Goal: Information Seeking & Learning: Learn about a topic

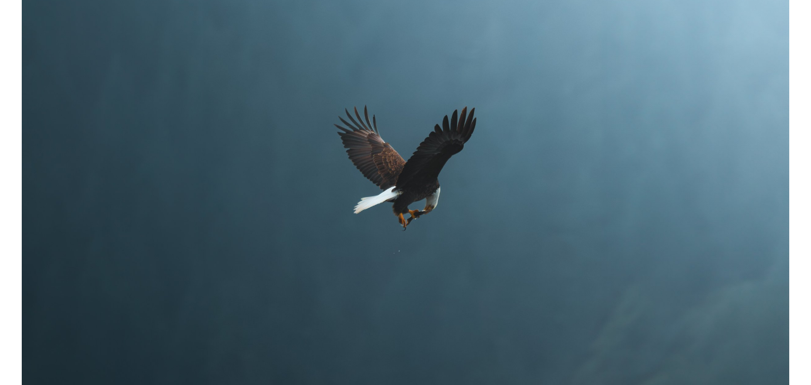
scroll to position [522, 0]
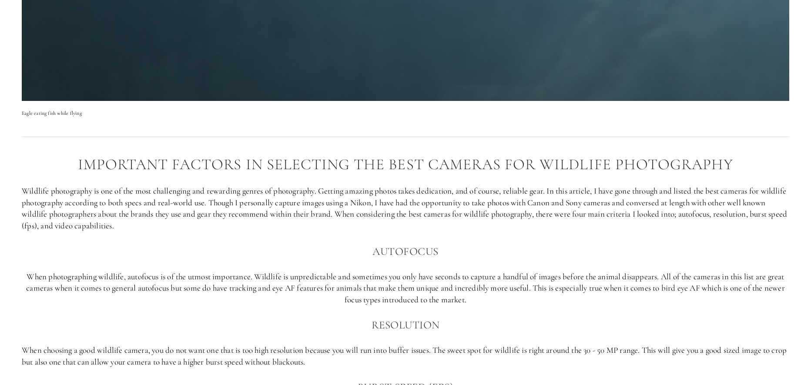
click at [275, 201] on p "Wildlife photography is one of the most challenging and rewarding genres of pho…" at bounding box center [406, 208] width 768 height 46
click at [454, 189] on p "Wildlife photography is one of the most challenging and rewarding genres of pho…" at bounding box center [406, 208] width 768 height 46
click at [99, 182] on div "Important factors in selecting the best cameras for Wildlife photography Wildli…" at bounding box center [406, 335] width 768 height 359
click at [113, 193] on p "Wildlife photography is one of the most challenging and rewarding genres of pho…" at bounding box center [406, 208] width 768 height 46
click at [113, 194] on p "Wildlife photography is one of the most challenging and rewarding genres of pho…" at bounding box center [406, 208] width 768 height 46
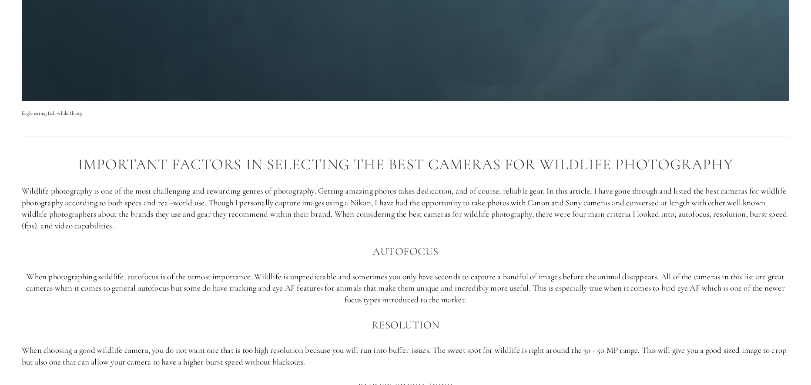
click at [113, 194] on p "Wildlife photography is one of the most challenging and rewarding genres of pho…" at bounding box center [406, 208] width 768 height 46
click at [109, 205] on p "Wildlife photography is one of the most challenging and rewarding genres of pho…" at bounding box center [406, 208] width 768 height 46
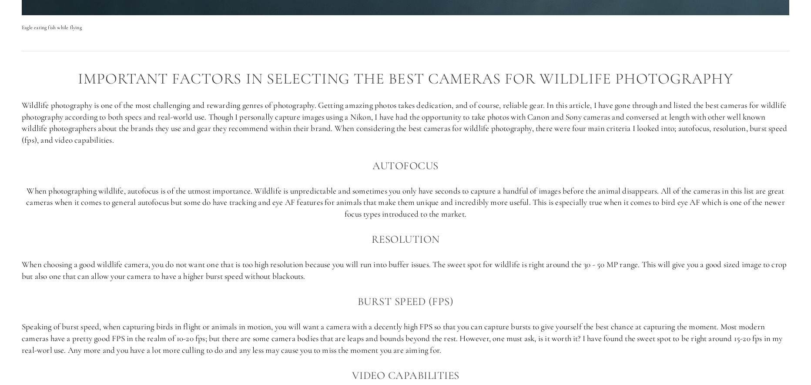
scroll to position [609, 0]
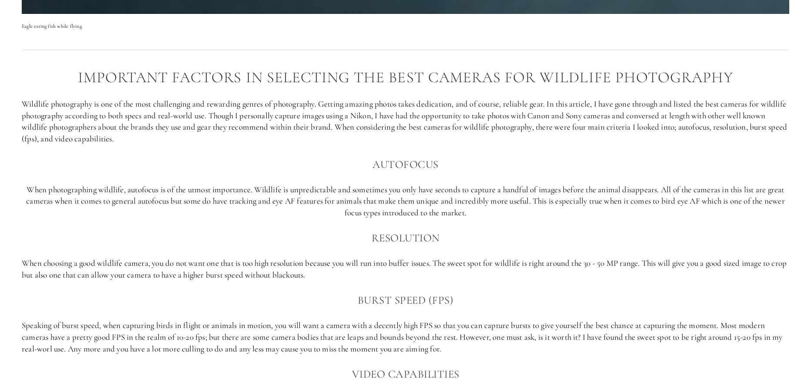
click at [74, 205] on p "When photographing wildlife, autofocus is of the utmost importance. Wildlife is…" at bounding box center [406, 201] width 768 height 35
click at [82, 180] on div "Important factors in selecting the best cameras for Wildlife photography Wildli…" at bounding box center [406, 248] width 768 height 359
click at [50, 138] on p "Wildlife photography is one of the most challenging and rewarding genres of pho…" at bounding box center [406, 121] width 768 height 46
click at [64, 138] on p "Wildlife photography is one of the most challenging and rewarding genres of pho…" at bounding box center [406, 121] width 768 height 46
click at [366, 227] on div "Important factors in selecting the best cameras for Wildlife photography Wildli…" at bounding box center [406, 248] width 768 height 359
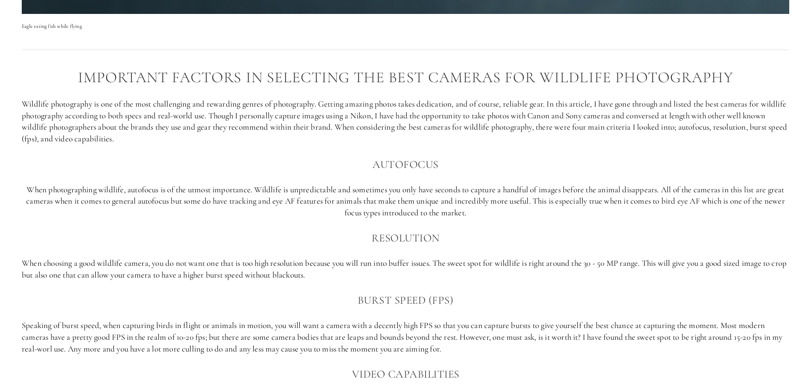
click at [370, 191] on p "When photographing wildlife, autofocus is of the utmost importance. Wildlife is…" at bounding box center [406, 201] width 768 height 35
click at [351, 268] on p "When choosing a good wildlife camera, you do not want one that is too high reso…" at bounding box center [406, 269] width 768 height 23
click at [341, 266] on p "When choosing a good wildlife camera, you do not want one that is too high reso…" at bounding box center [406, 269] width 768 height 23
click at [340, 266] on p "When choosing a good wildlife camera, you do not want one that is too high reso…" at bounding box center [406, 269] width 768 height 23
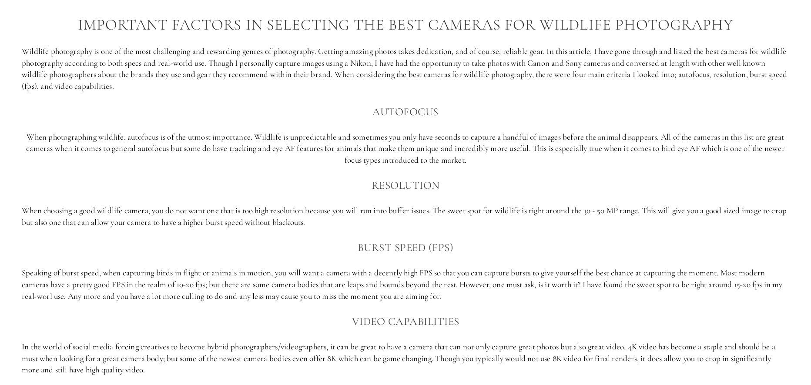
scroll to position [740, 0]
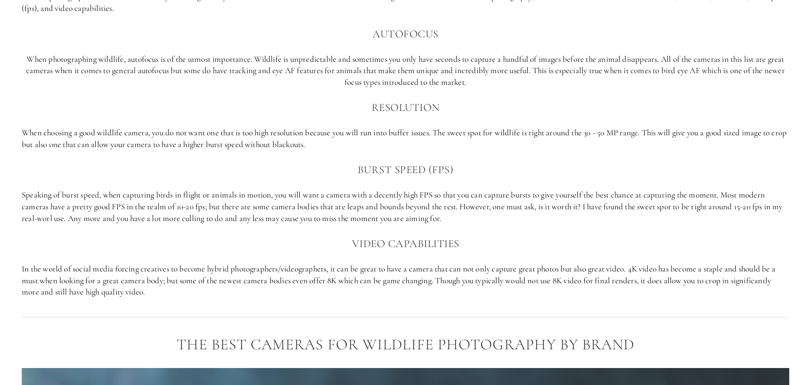
click at [160, 184] on div "Important factors in selecting the best cameras for Wildlife photography Wildli…" at bounding box center [406, 118] width 768 height 359
click at [146, 133] on p "When choosing a good wildlife camera, you do not want one that is too high reso…" at bounding box center [406, 138] width 768 height 23
click at [227, 135] on p "When choosing a good wildlife camera, you do not want one that is too high reso…" at bounding box center [406, 138] width 768 height 23
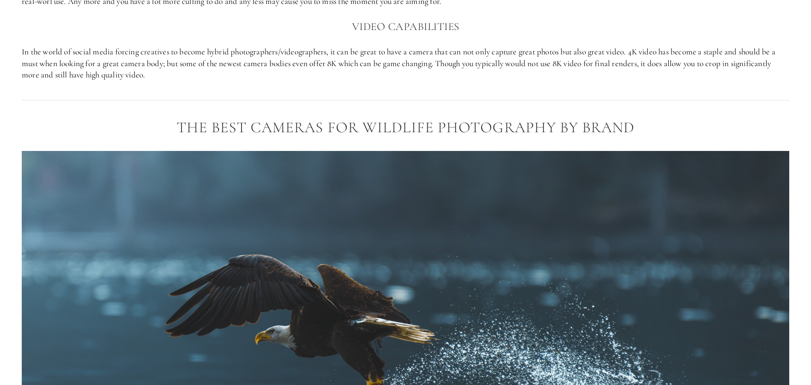
scroll to position [957, 0]
click at [151, 77] on p "In the world of social media forcing creatives to become hybrid photographers/v…" at bounding box center [406, 63] width 768 height 35
click at [127, 67] on p "In the world of social media forcing creatives to become hybrid photographers/v…" at bounding box center [406, 63] width 768 height 35
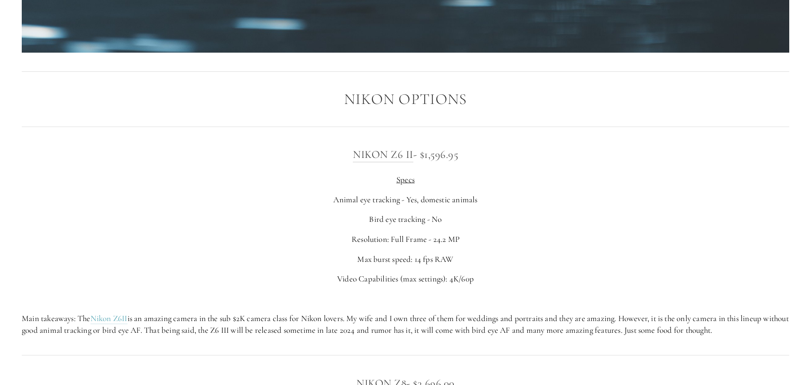
scroll to position [1567, 0]
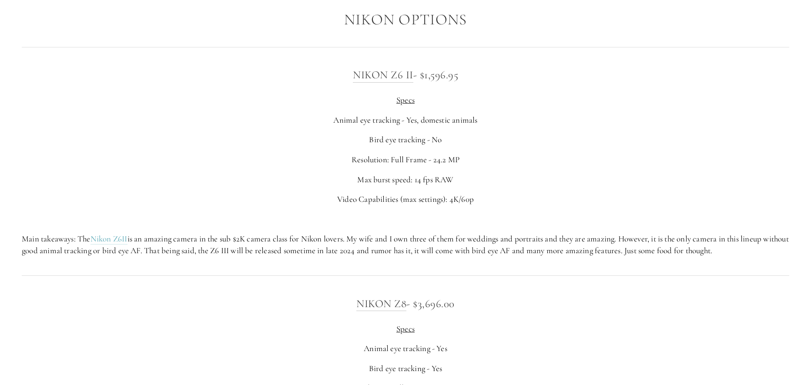
click at [127, 70] on h3 "Nikon Z6 II - $1,596.95" at bounding box center [406, 74] width 768 height 17
click at [414, 125] on p "Animal eye tracking - Yes, domestic animals" at bounding box center [406, 120] width 768 height 12
click at [418, 124] on p "Animal eye tracking - Yes, domestic animals" at bounding box center [406, 120] width 768 height 12
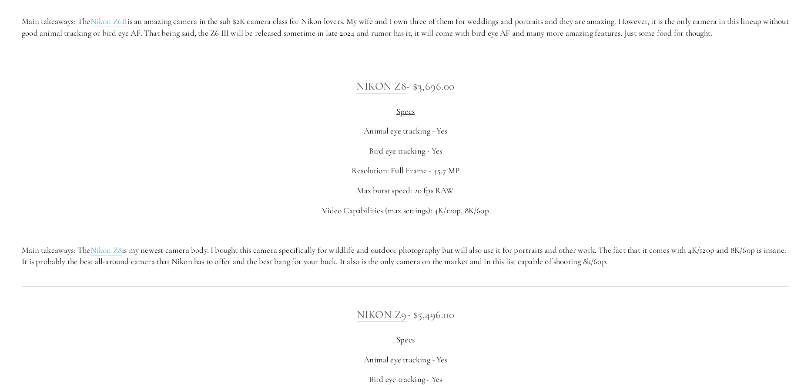
click at [248, 147] on p "Bird eye tracking - Yes" at bounding box center [406, 151] width 768 height 12
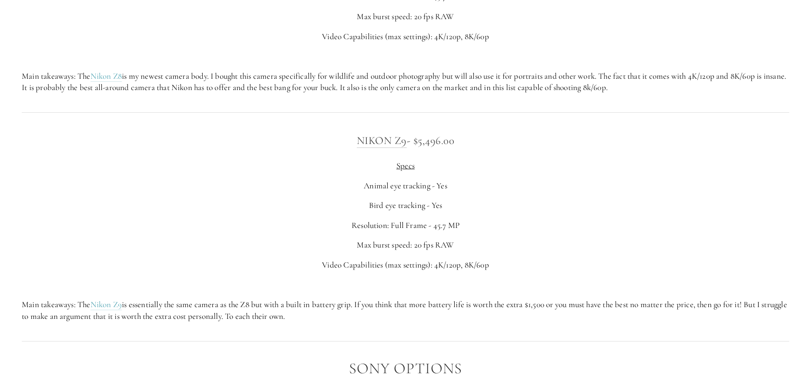
click at [239, 173] on div "Nikon Z9 - $5,496.00 Specs Animal eye tracking - Yes Bird eye tracking - Yes Re…" at bounding box center [406, 227] width 768 height 190
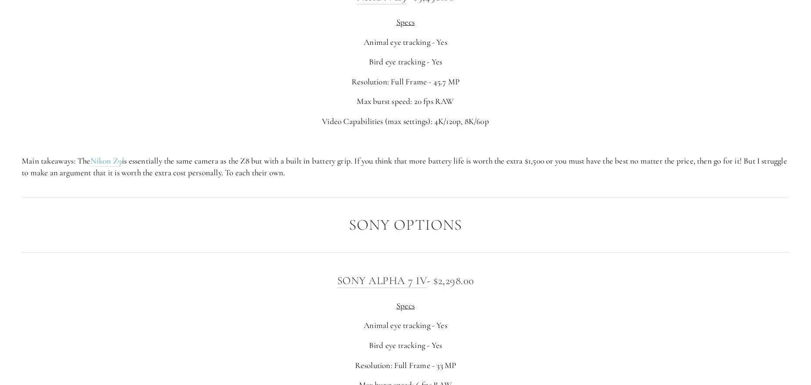
scroll to position [1958, 0]
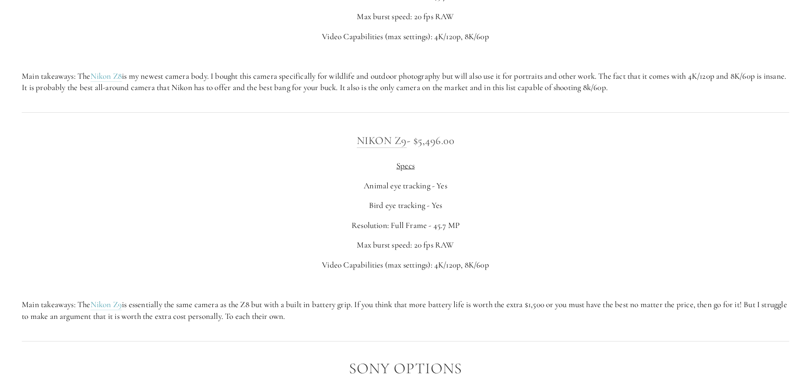
click at [239, 177] on div "Nikon Z9 - $5,496.00 Specs Animal eye tracking - Yes Bird eye tracking - Yes Re…" at bounding box center [406, 227] width 768 height 190
click at [521, 221] on p "Resolution: Full Frame - 45.7 MP" at bounding box center [406, 226] width 768 height 12
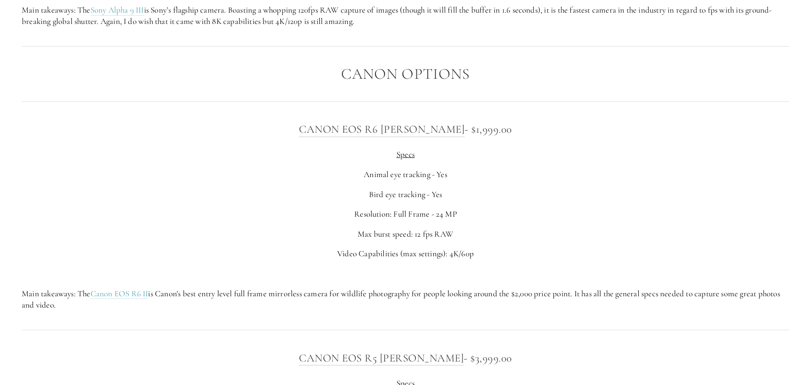
scroll to position [3003, 0]
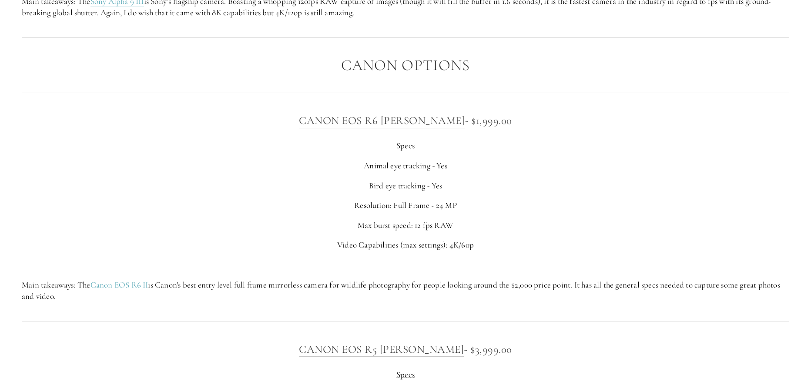
click at [523, 222] on p "Max burst speed: 12 fps RAW" at bounding box center [406, 226] width 768 height 12
click at [274, 295] on p "Main takeaways: The Canon EOS R6 II is Canon's best entry level full frame mirr…" at bounding box center [406, 290] width 768 height 23
click at [274, 288] on p "Main takeaways: The Canon EOS R6 II is Canon's best entry level full frame mirr…" at bounding box center [406, 290] width 768 height 23
click at [293, 290] on p "Main takeaways: The Canon EOS R6 II is Canon's best entry level full frame mirr…" at bounding box center [406, 290] width 768 height 23
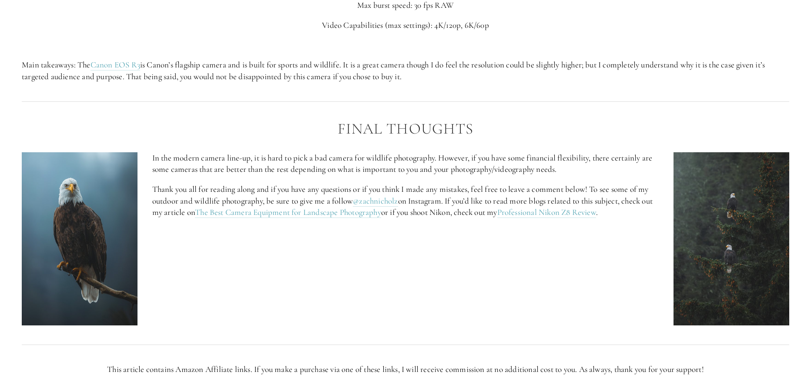
scroll to position [3699, 0]
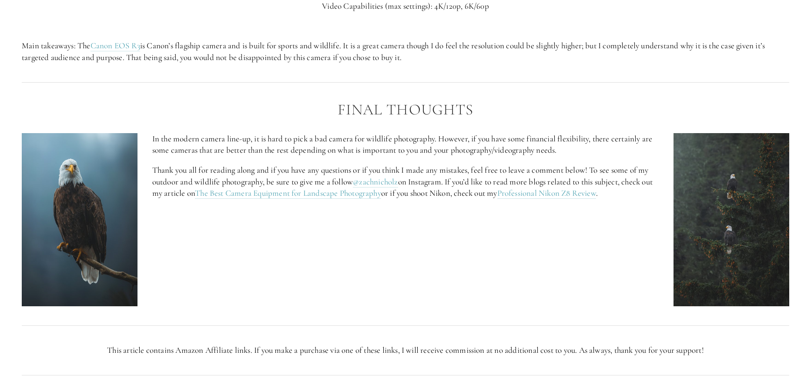
click at [313, 295] on div "In the modern camera line-up, it is hard to pick a bad camera for wildlife phot…" at bounding box center [405, 220] width 782 height 188
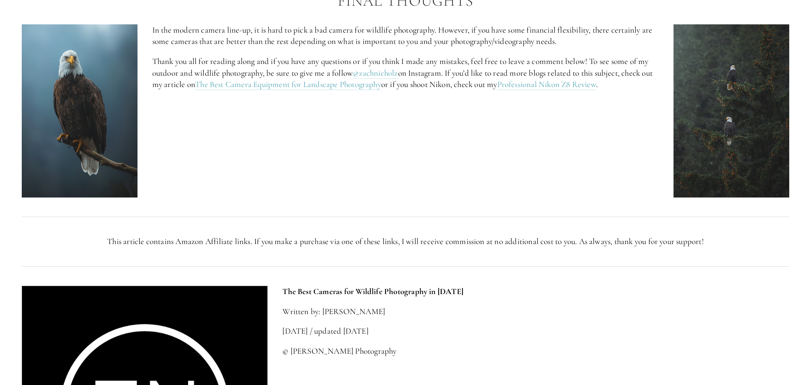
scroll to position [3830, 0]
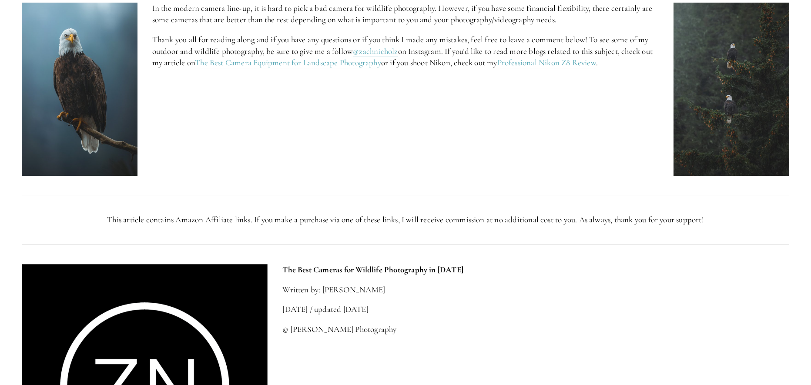
click at [286, 222] on p "This article contains Amazon Affiliate links. If you make a purchase via one of…" at bounding box center [406, 220] width 768 height 12
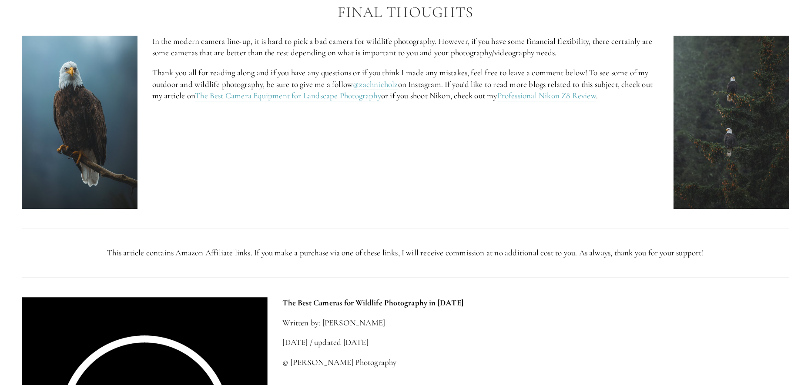
scroll to position [3699, 0]
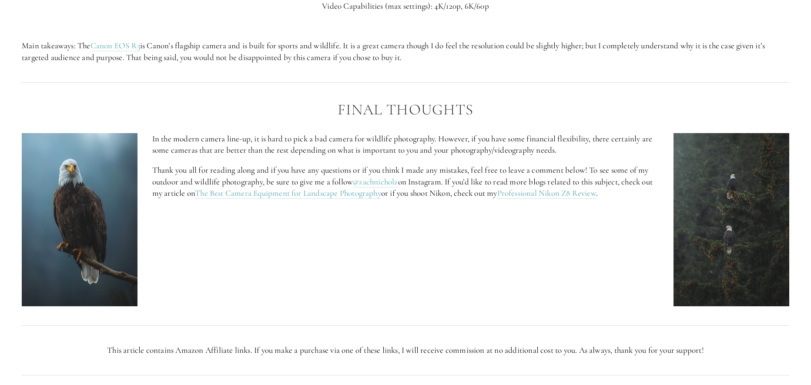
click at [288, 232] on div "In the modern camera line-up, it is hard to pick a bad camera for wildlife phot…" at bounding box center [405, 220] width 782 height 188
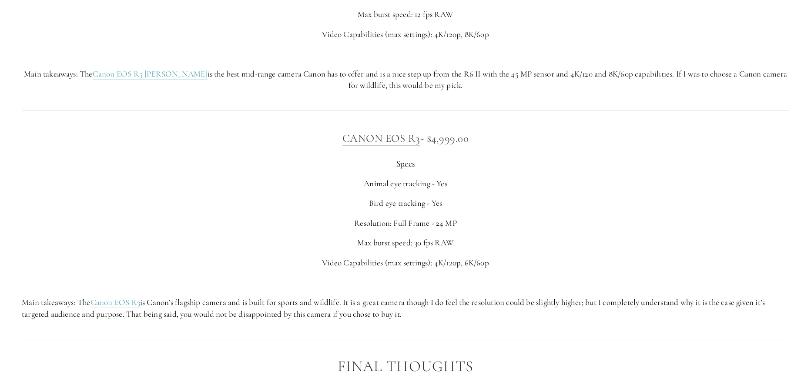
scroll to position [3438, 0]
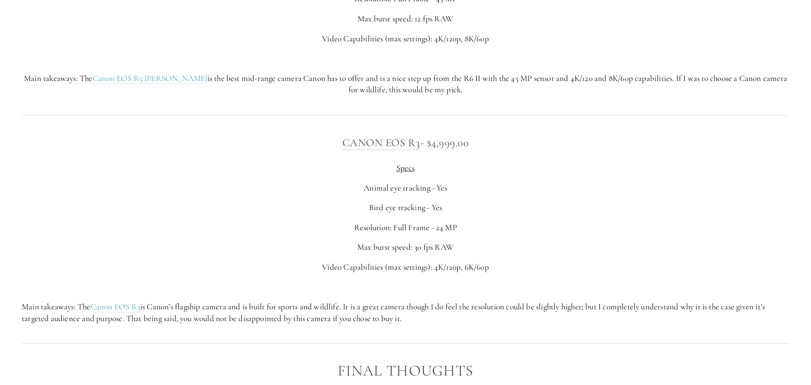
click at [288, 234] on div "Canon EOS R3 - $4,999.00 Specs Animal eye tracking - Yes Bird eye tracking - Ye…" at bounding box center [406, 229] width 768 height 190
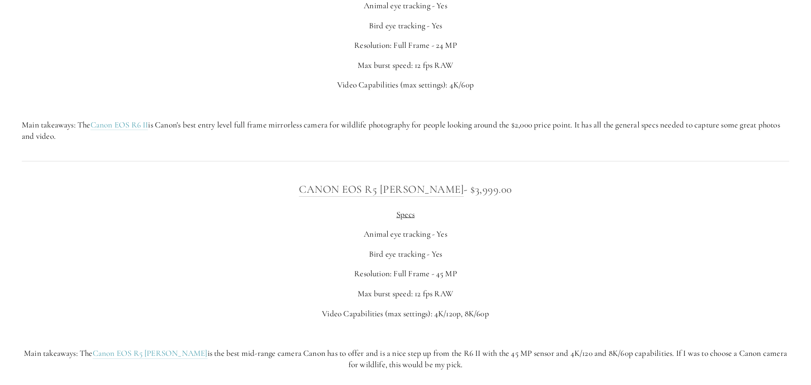
scroll to position [3133, 0]
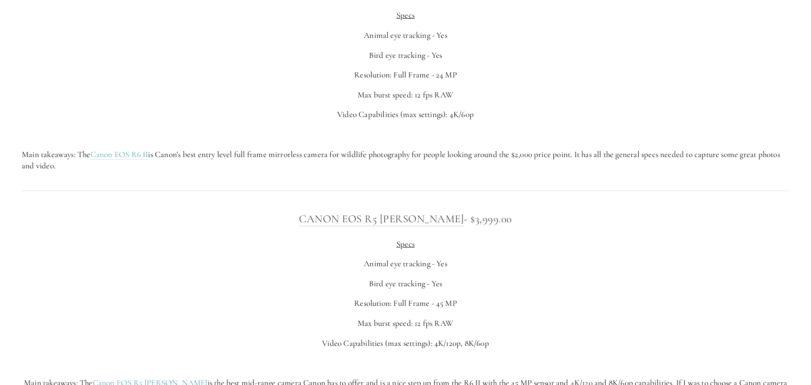
click at [288, 236] on div "Canon EOS R5 [PERSON_NAME] - $3,999.00 Specs Animal eye tracking - Yes Bird eye…" at bounding box center [406, 305] width 768 height 190
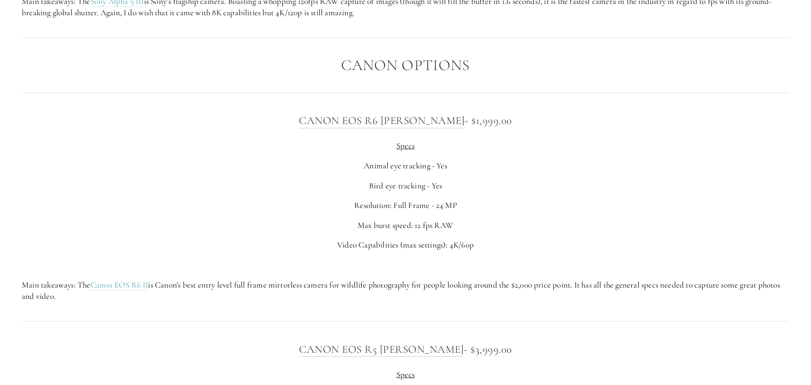
click at [287, 244] on p "Video Capabilities (max settings): 4K/60p" at bounding box center [406, 245] width 768 height 12
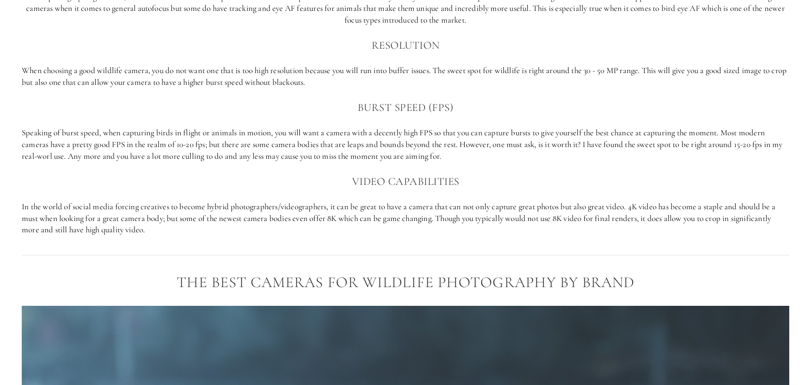
scroll to position [653, 0]
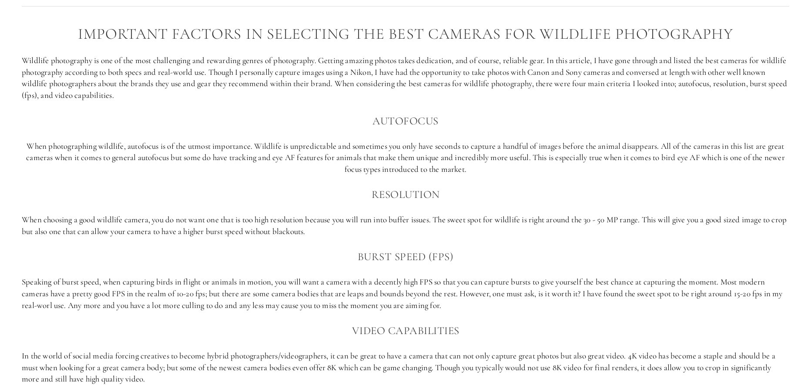
click at [391, 178] on div "Important factors in selecting the best cameras for Wildlife photography Wildli…" at bounding box center [406, 205] width 768 height 359
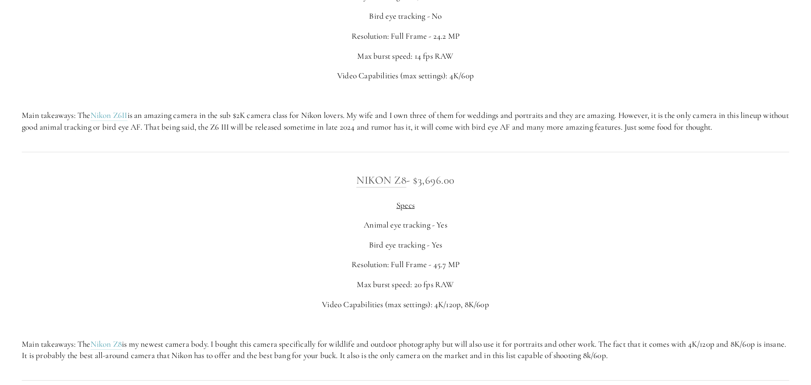
scroll to position [1523, 0]
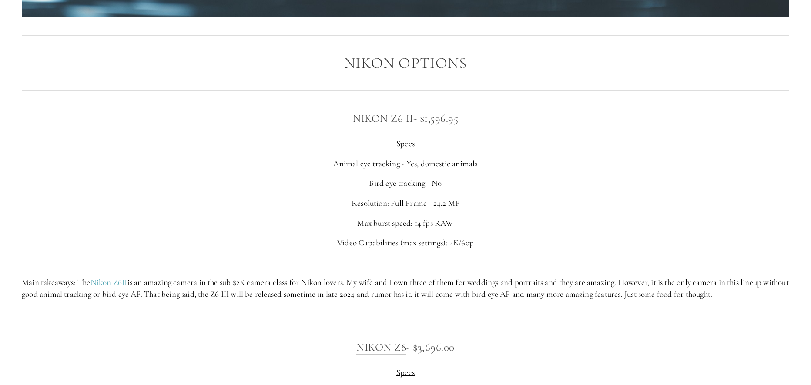
click at [510, 192] on div "Nikon Z6 II - $1,596.95 Specs Animal eye tracking - Yes, domestic animals Bird …" at bounding box center [406, 205] width 768 height 190
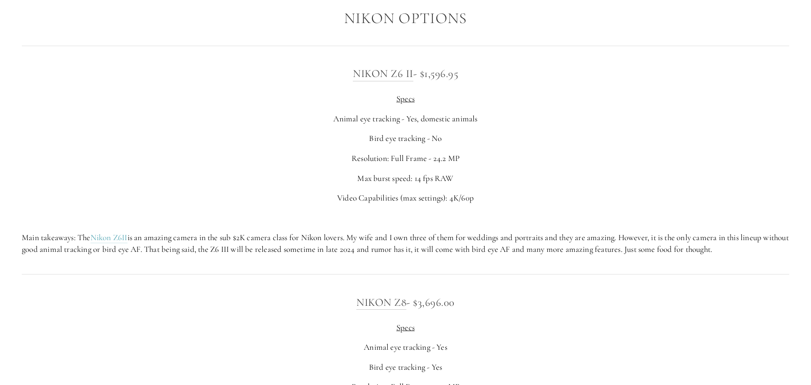
scroll to position [1393, 0]
